Goal: Communication & Community: Answer question/provide support

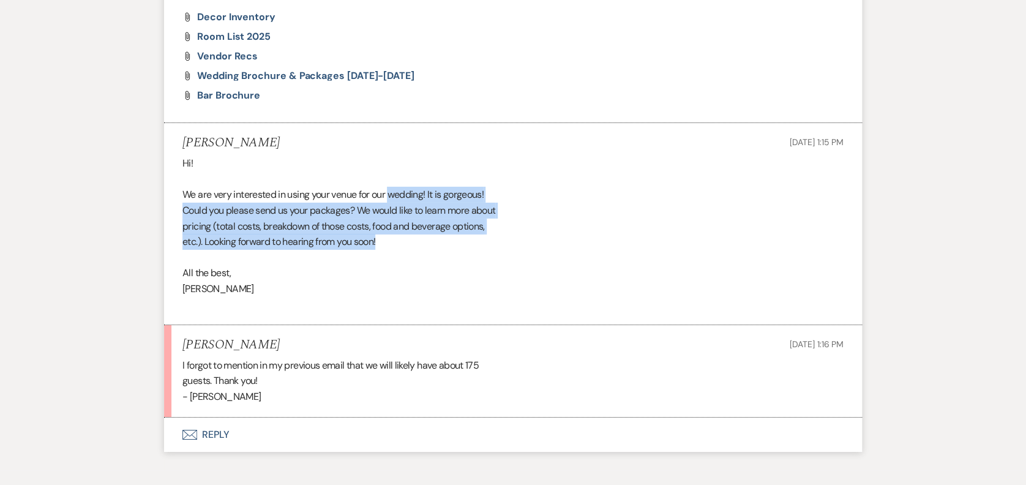
drag, startPoint x: 393, startPoint y: 137, endPoint x: 448, endPoint y: 191, distance: 77.1
click at [448, 191] on div "Hi! We are very interested in using your venue for our wedding! It is gorgeous!…" at bounding box center [512, 234] width 661 height 157
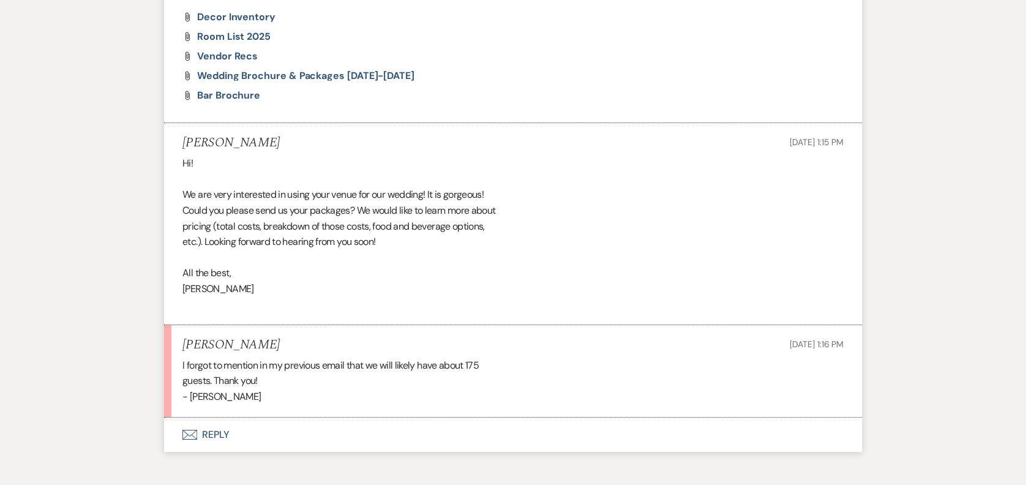
drag, startPoint x: 448, startPoint y: 191, endPoint x: 421, endPoint y: 234, distance: 50.6
click at [421, 234] on div "Hi! We are very interested in using your venue for our wedding! It is gorgeous!…" at bounding box center [512, 234] width 661 height 157
click at [192, 418] on button "Envelope Reply" at bounding box center [513, 435] width 698 height 34
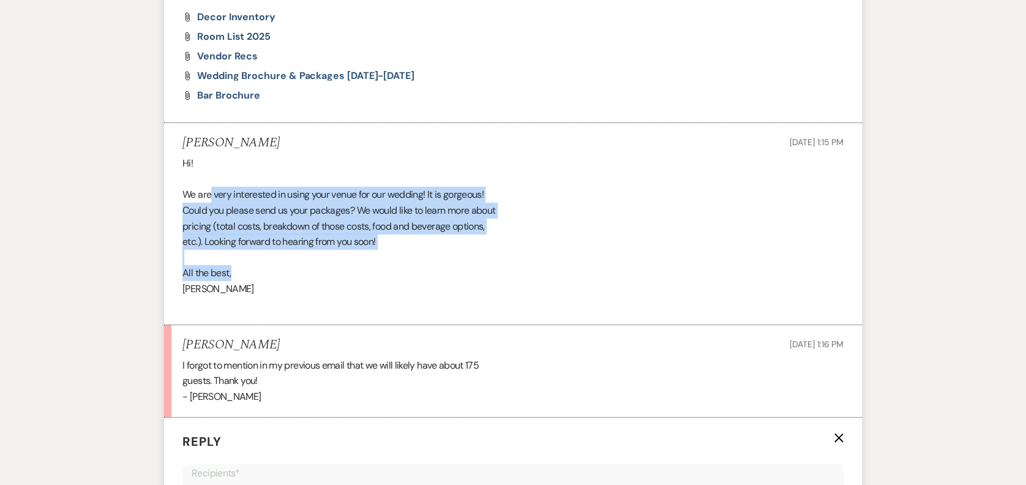
drag, startPoint x: 220, startPoint y: 145, endPoint x: 319, endPoint y: 220, distance: 124.0
click at [319, 220] on div "Hi! We are very interested in using your venue for our wedding! It is gorgeous!…" at bounding box center [512, 234] width 661 height 157
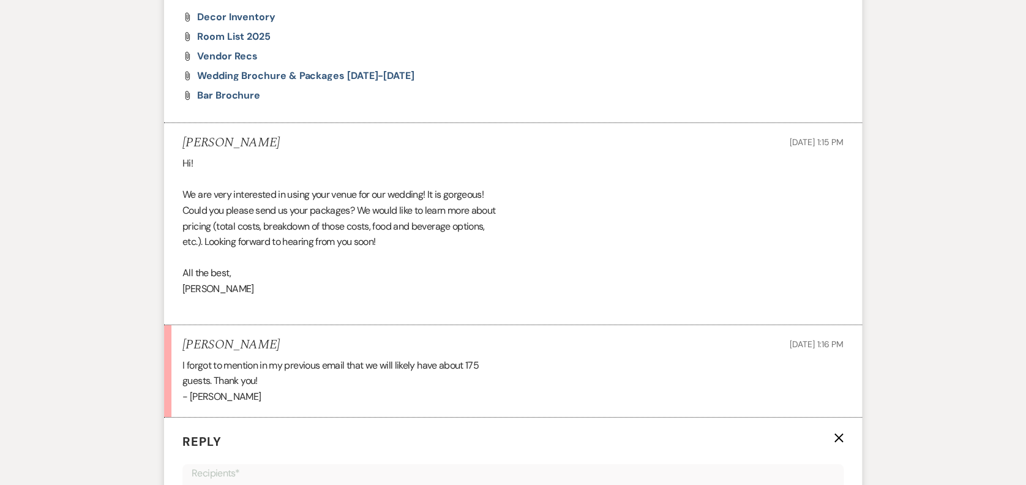
drag, startPoint x: 319, startPoint y: 220, endPoint x: 309, endPoint y: 236, distance: 18.7
click at [309, 236] on div "Hi! We are very interested in using your venue for our wedding! It is gorgeous!…" at bounding box center [512, 234] width 661 height 157
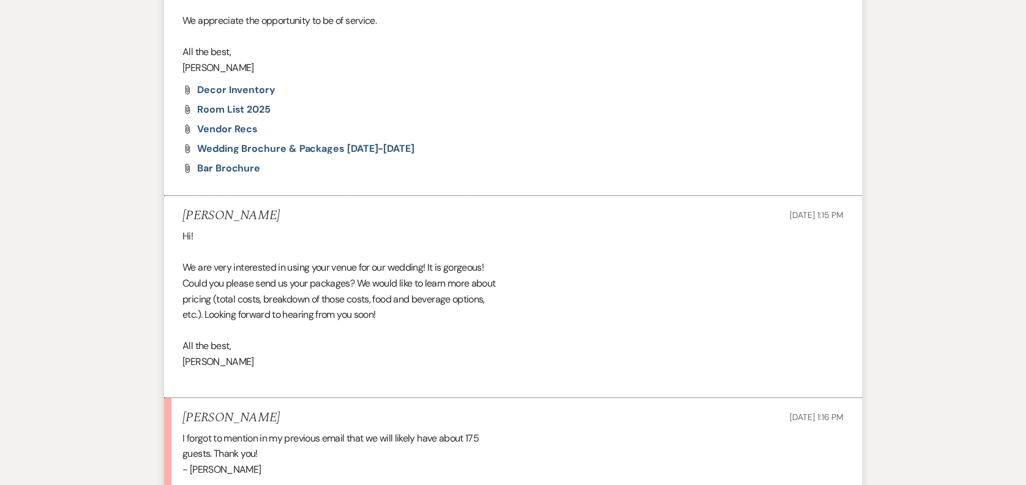
scroll to position [2272, 0]
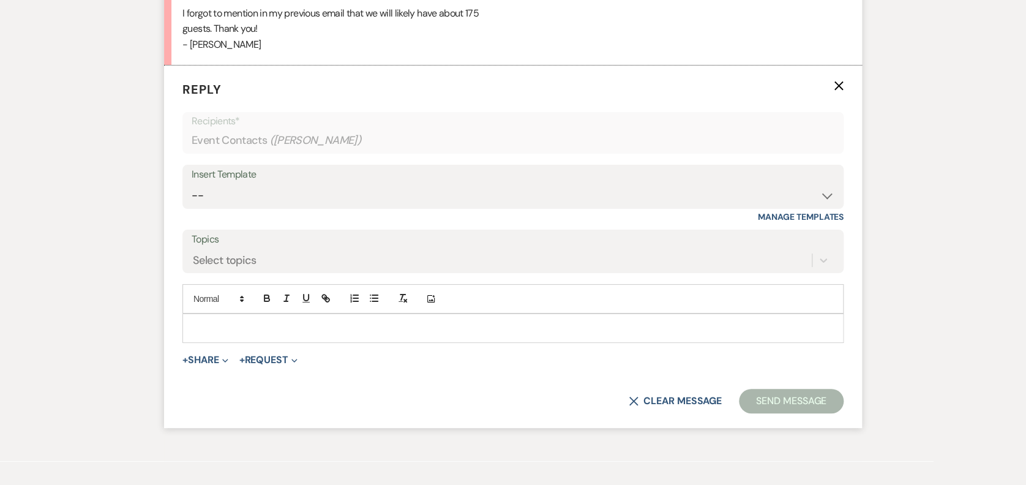
click at [309, 321] on p at bounding box center [513, 327] width 642 height 13
click at [335, 184] on select "-- Weven Planning Portal Introduction (Booked Events) Initial Inquiry Response …" at bounding box center [513, 196] width 643 height 24
click at [200, 314] on div at bounding box center [513, 328] width 660 height 28
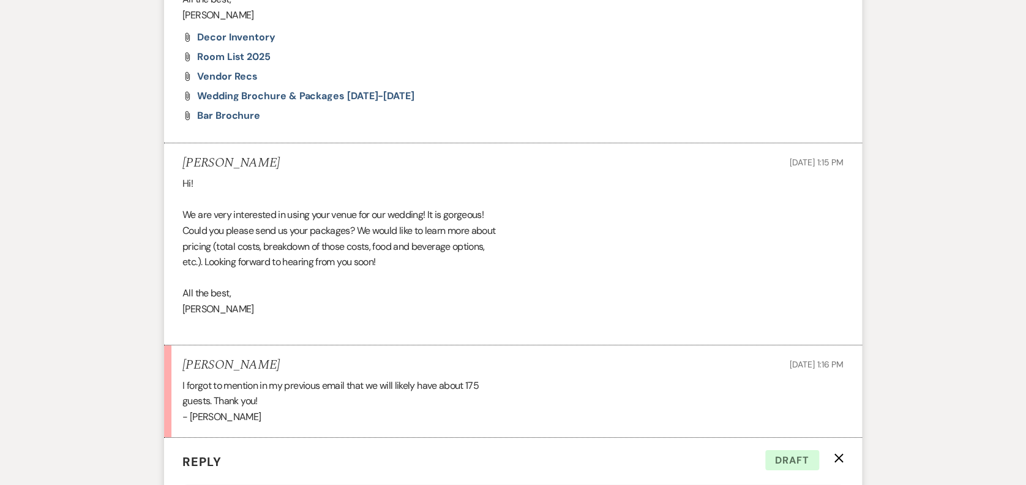
scroll to position [2272, 0]
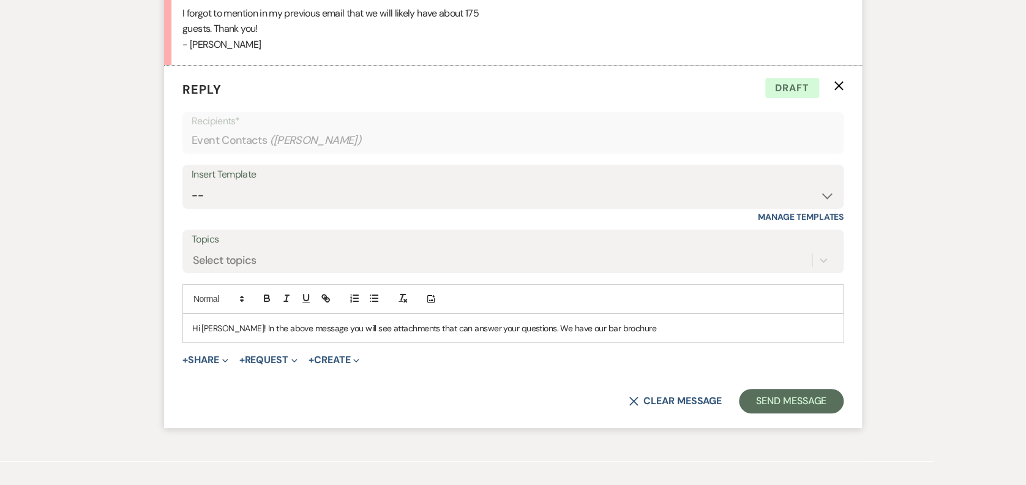
drag, startPoint x: 647, startPoint y: 266, endPoint x: 653, endPoint y: 266, distance: 6.7
click at [647, 314] on div "Hi [PERSON_NAME]! In the above message you will see attachments that can answer…" at bounding box center [513, 328] width 660 height 28
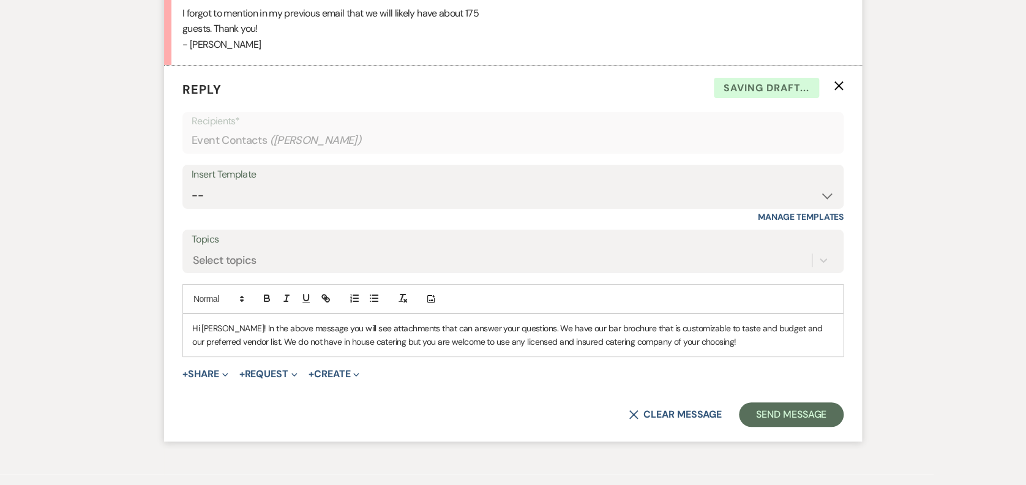
scroll to position [1847, 0]
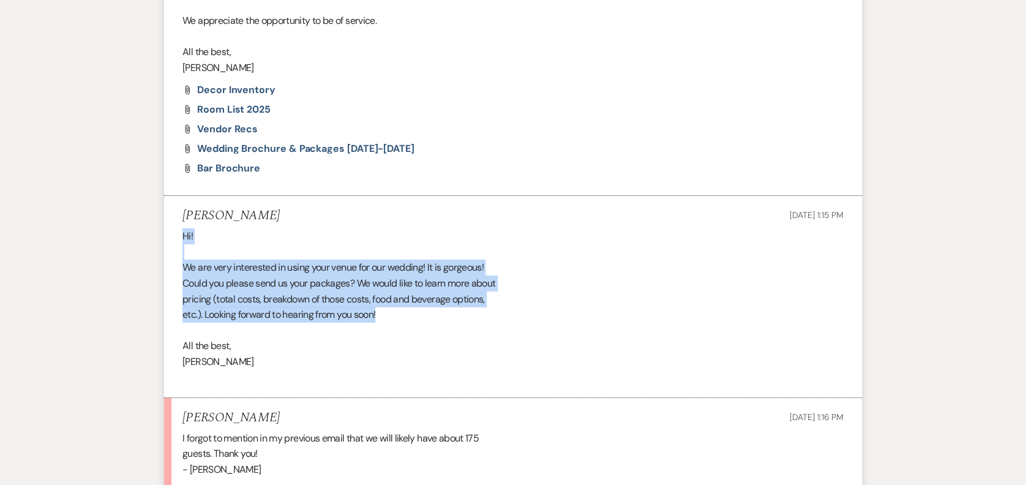
drag, startPoint x: 470, startPoint y: 186, endPoint x: 498, endPoint y: 266, distance: 85.4
click at [498, 266] on div "Hi! We are very interested in using your venue for our wedding! It is gorgeous!…" at bounding box center [512, 306] width 661 height 157
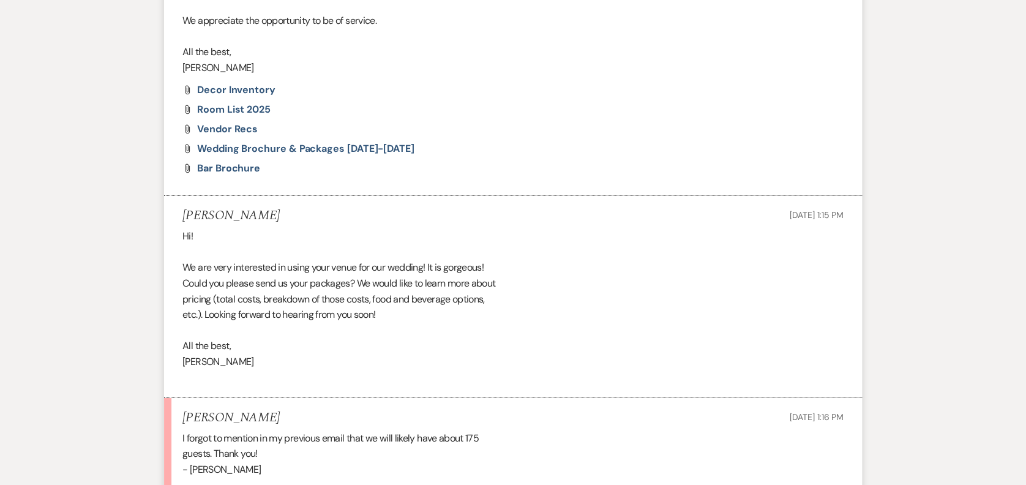
drag, startPoint x: 498, startPoint y: 266, endPoint x: 488, endPoint y: 280, distance: 17.2
click at [488, 280] on div "Hi! We are very interested in using your venue for our wedding! It is gorgeous!…" at bounding box center [512, 306] width 661 height 157
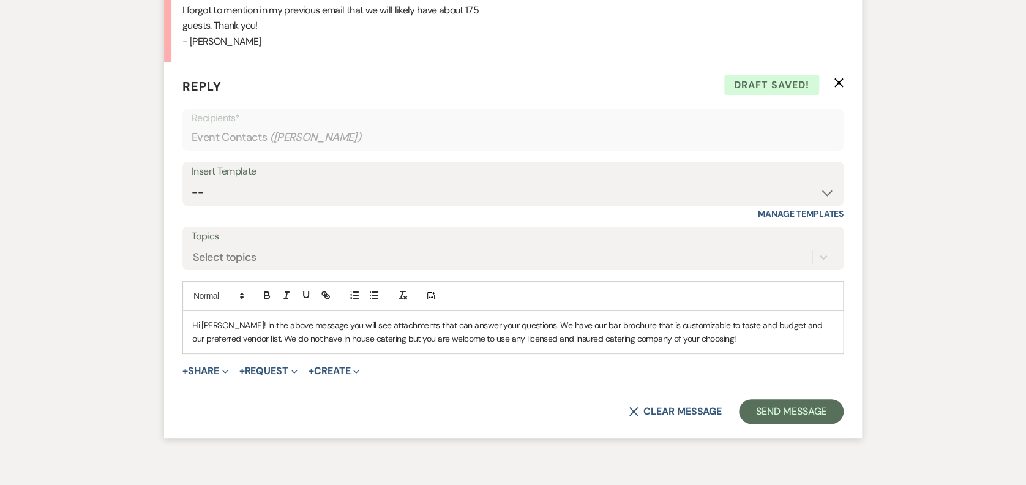
scroll to position [2285, 0]
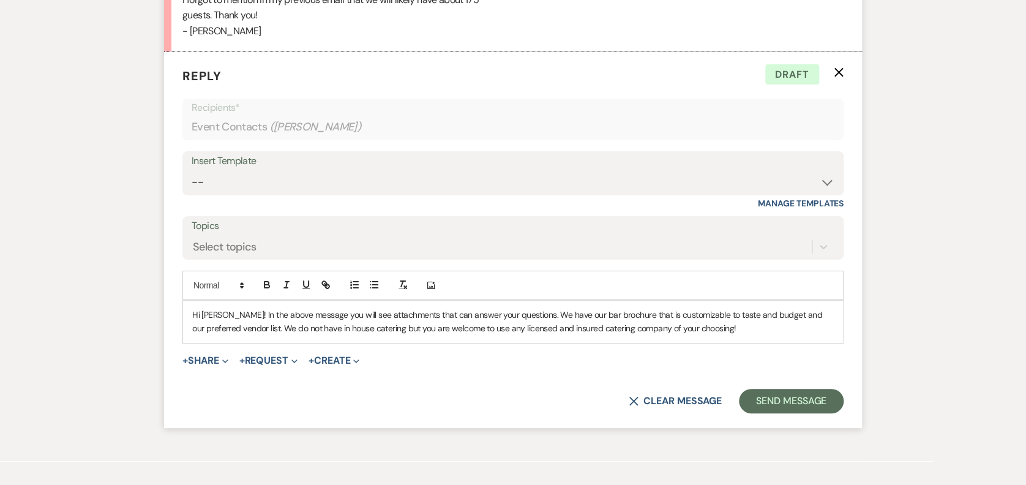
drag, startPoint x: 514, startPoint y: 256, endPoint x: 998, endPoint y: 286, distance: 484.6
click at [521, 308] on p "Hi Molly! In the above message you will see attachments that can answer your qu…" at bounding box center [513, 322] width 642 height 28
drag, startPoint x: 783, startPoint y: 265, endPoint x: 862, endPoint y: 279, distance: 80.2
click at [769, 308] on p "Hi Molly! In the above message you will see attachments that can answer your qu…" at bounding box center [513, 322] width 642 height 28
click at [488, 301] on div "Hi Molly! In the above message you will see attachments that can answer your qu…" at bounding box center [513, 322] width 660 height 42
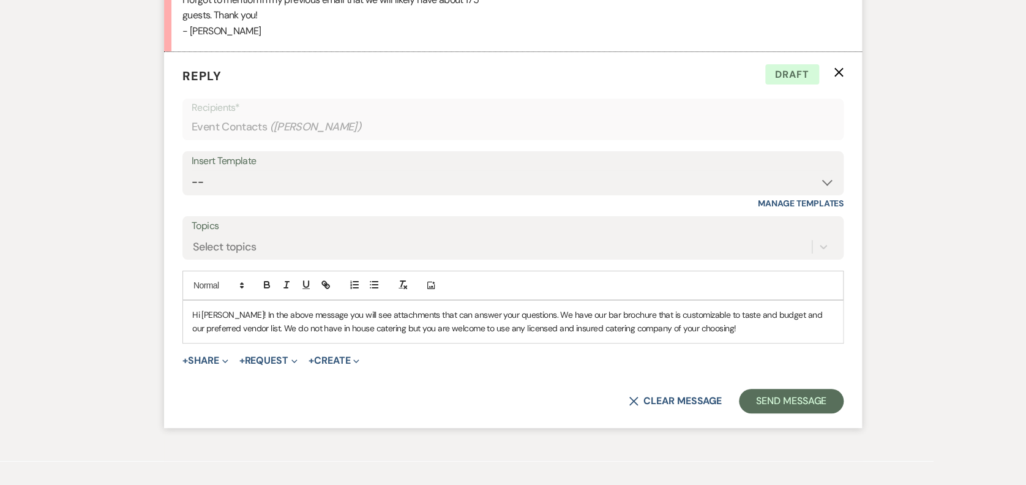
click at [735, 308] on p "Hi Molly! In the above message you will see attachments that can answer your qu…" at bounding box center [513, 322] width 642 height 28
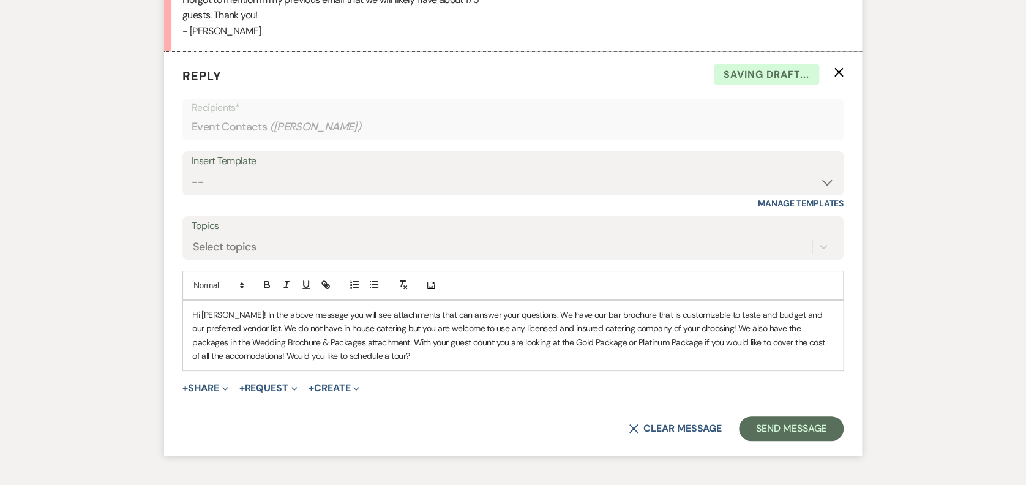
click at [225, 308] on p "Hi Molly! In the above message you will see attachments that can answer your qu…" at bounding box center [513, 335] width 642 height 55
click at [769, 363] on button "Send Message" at bounding box center [791, 428] width 105 height 24
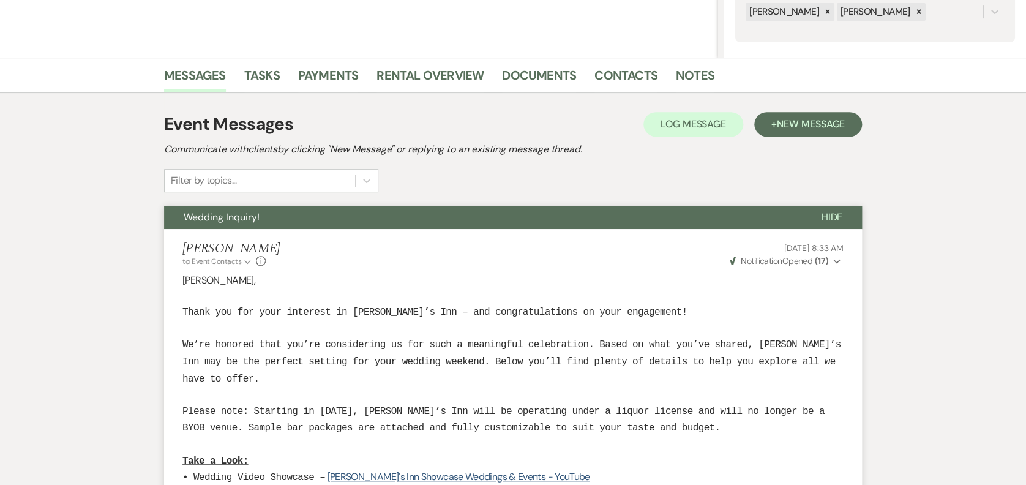
scroll to position [0, 0]
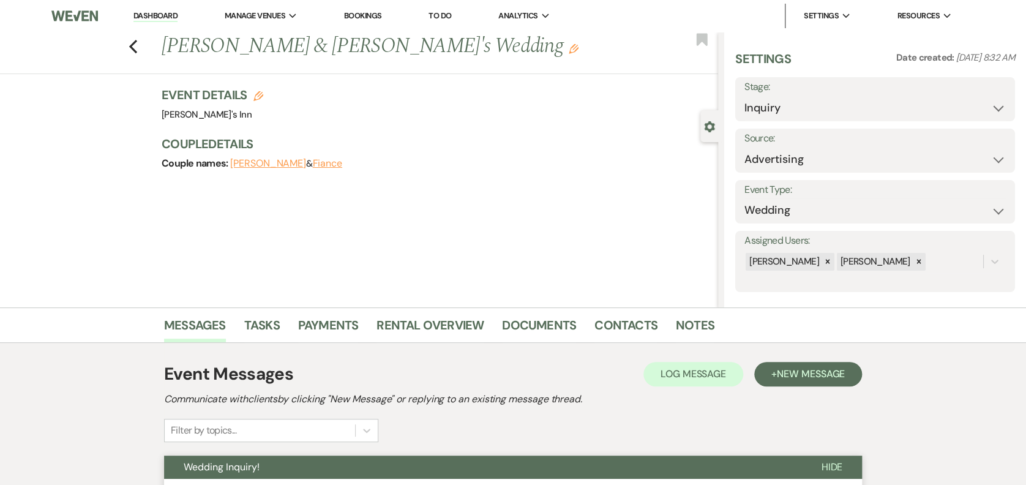
drag, startPoint x: 135, startPoint y: 34, endPoint x: 143, endPoint y: 43, distance: 12.6
click at [140, 40] on div "Previous Molly Cole & Fiance's Wedding Edit Bookmark" at bounding box center [356, 53] width 724 height 42
click at [143, 43] on div "Previous Molly Cole & Fiance's Wedding Edit Bookmark" at bounding box center [356, 53] width 724 height 42
click at [133, 45] on div "Previous Molly Cole & Fiance's Wedding Edit Bookmark" at bounding box center [356, 53] width 724 height 42
click at [138, 42] on icon "Previous" at bounding box center [133, 46] width 9 height 15
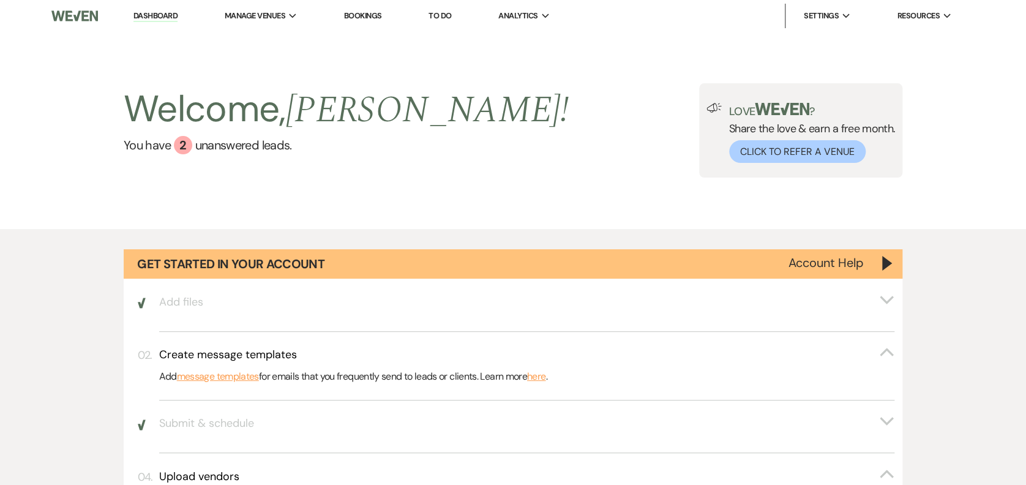
click at [223, 171] on div "Welcome, Maria ! You have 2 unanswered lead s ." at bounding box center [346, 130] width 445 height 94
click at [230, 145] on link "You have 2 unanswered lead s ." at bounding box center [346, 145] width 445 height 18
click at [260, 151] on link "You have 2 unanswered lead s ." at bounding box center [346, 145] width 445 height 18
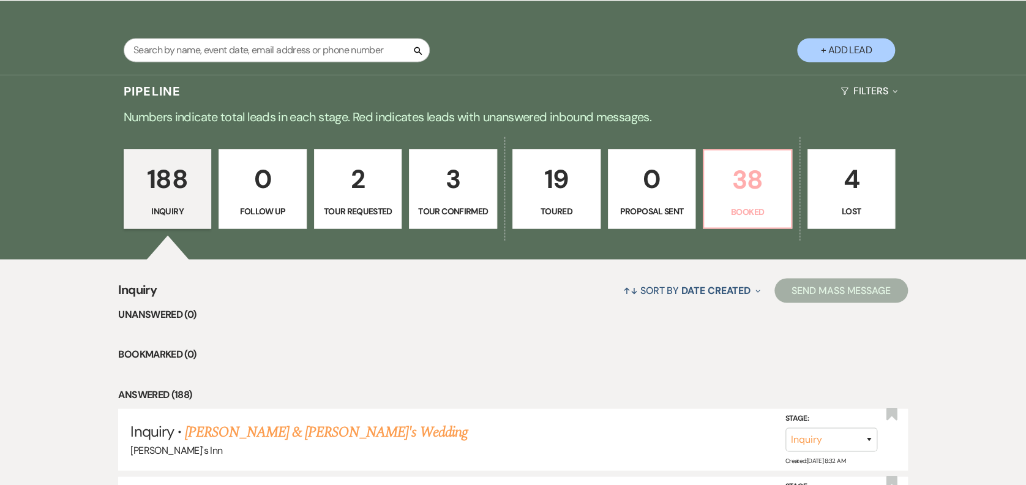
click at [748, 193] on p "38" at bounding box center [747, 179] width 72 height 41
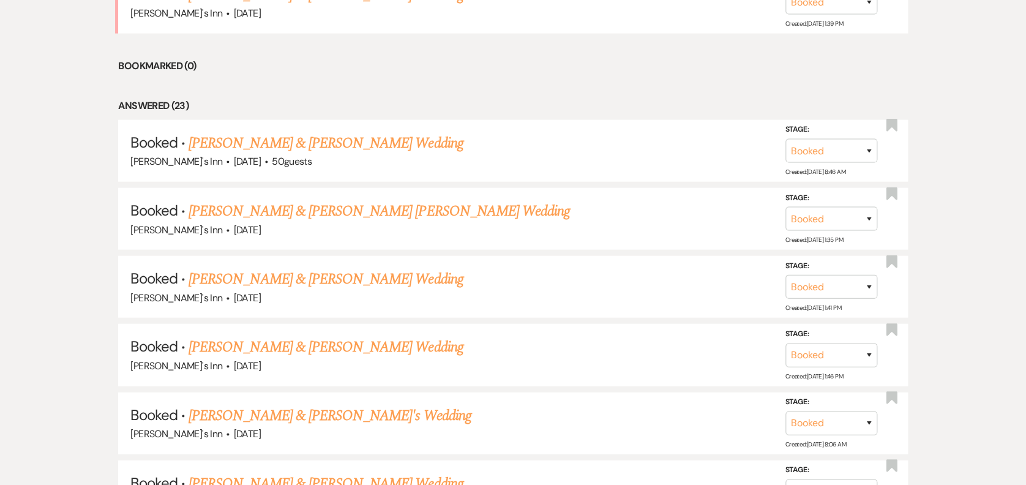
scroll to position [969, 0]
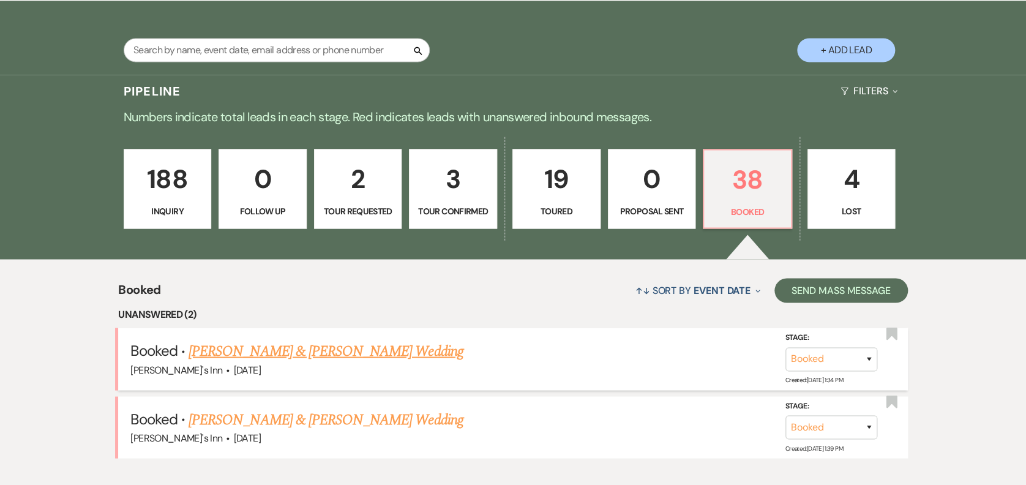
click at [250, 355] on link "Rob & Mary Baker's Wedding" at bounding box center [326, 351] width 274 height 22
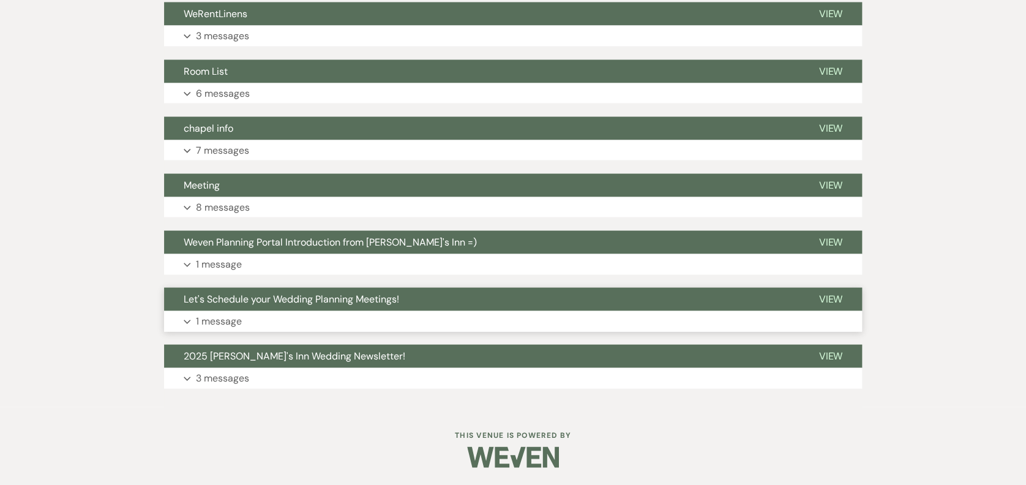
scroll to position [735, 0]
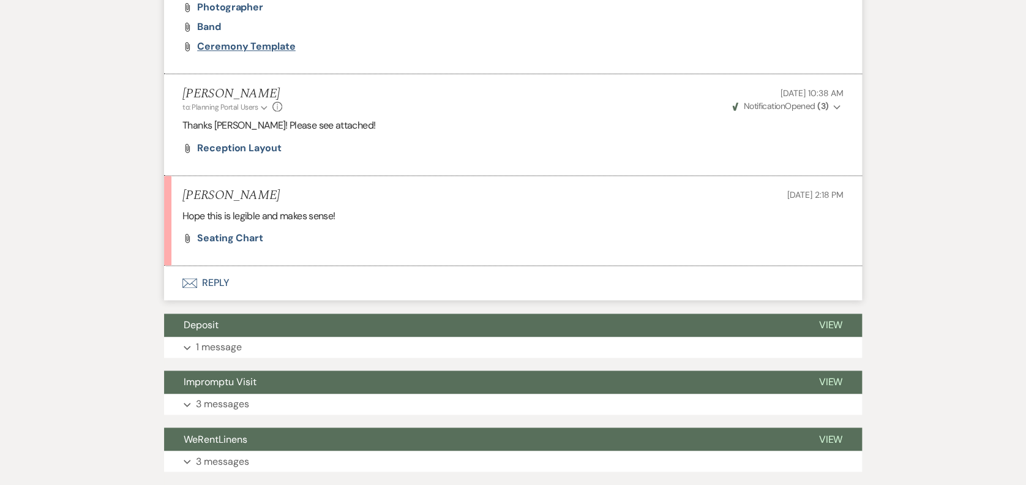
click at [250, 44] on span "Ceremony Template" at bounding box center [246, 46] width 99 height 13
click at [214, 2] on span "Photographer" at bounding box center [230, 7] width 66 height 13
click at [196, 22] on div "Attach File Band" at bounding box center [512, 27] width 661 height 10
click at [239, 2] on span "Photographer" at bounding box center [230, 7] width 66 height 13
click at [241, 44] on span "Ceremony Template" at bounding box center [246, 46] width 99 height 13
